Goal: Find specific page/section: Find specific page/section

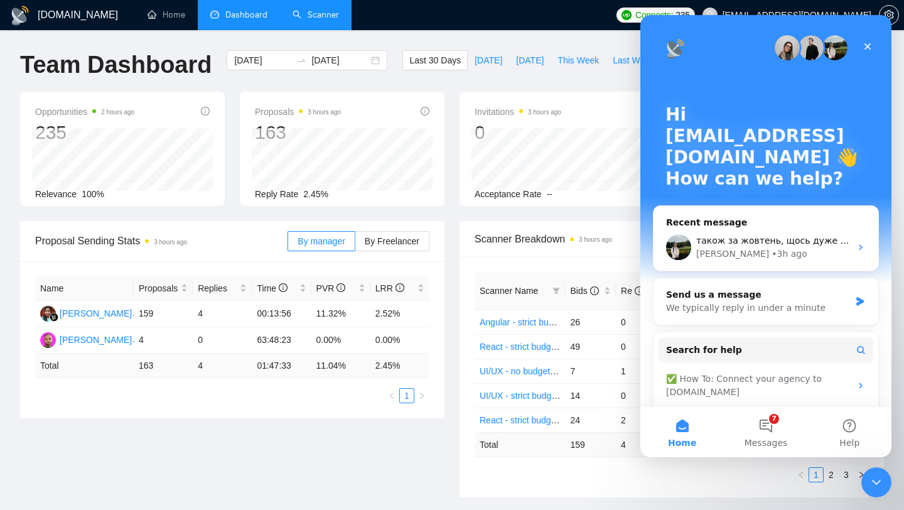
click at [329, 10] on link "Scanner" at bounding box center [316, 14] width 46 height 11
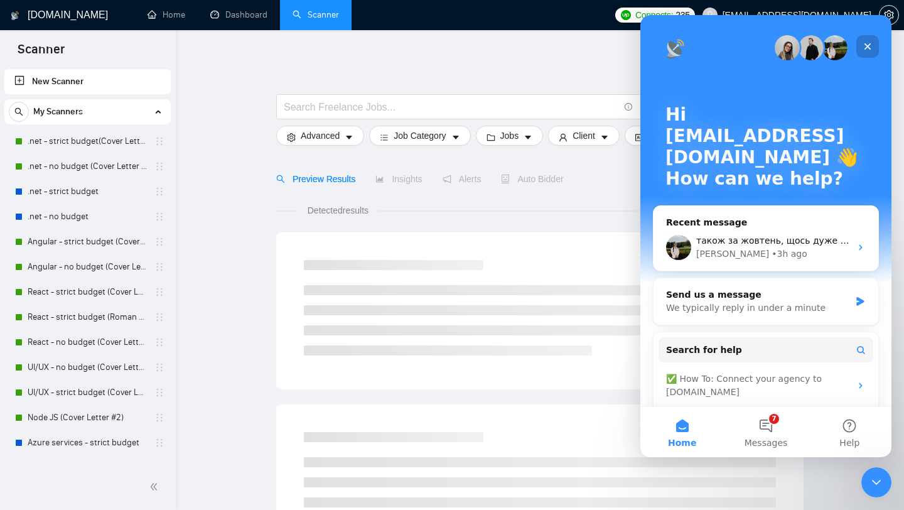
click at [870, 43] on icon "Close" at bounding box center [867, 46] width 10 height 10
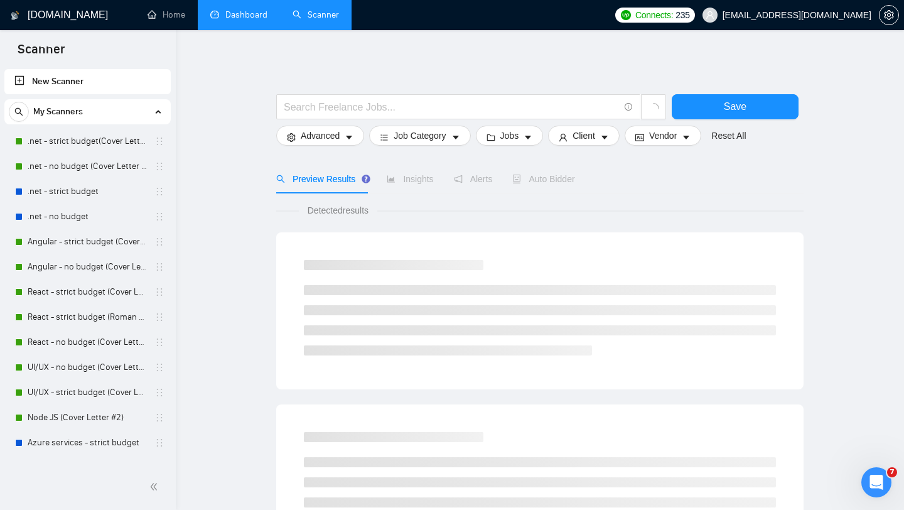
click at [249, 14] on link "Dashboard" at bounding box center [238, 14] width 57 height 11
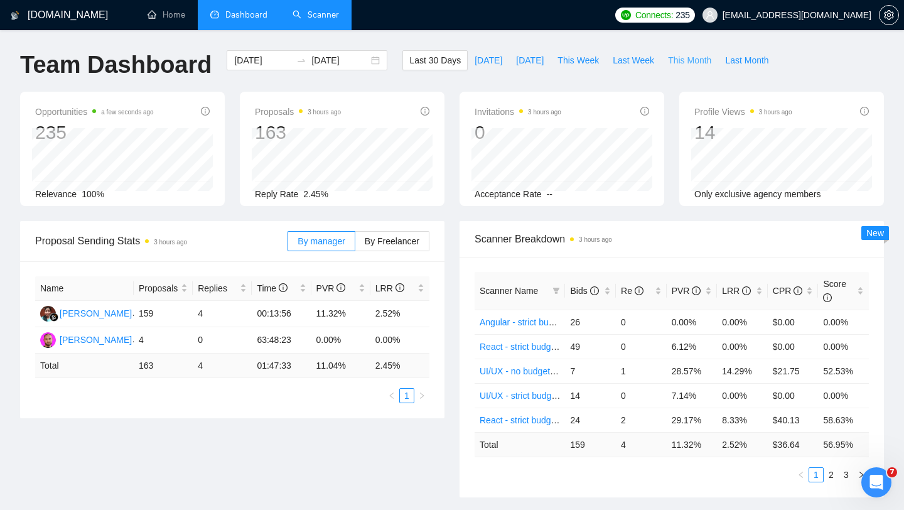
click at [699, 65] on span "This Month" at bounding box center [689, 60] width 43 height 14
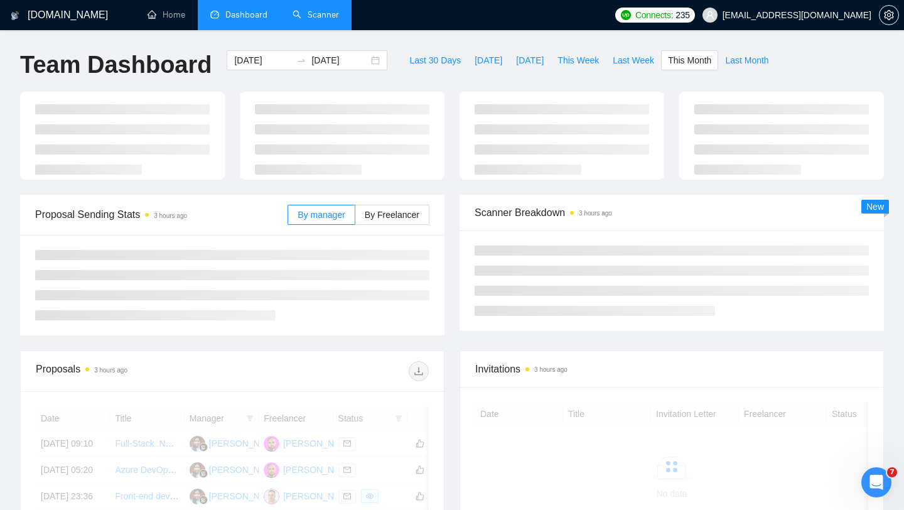
type input "[DATE]"
